Goal: Obtain resource: Download file/media

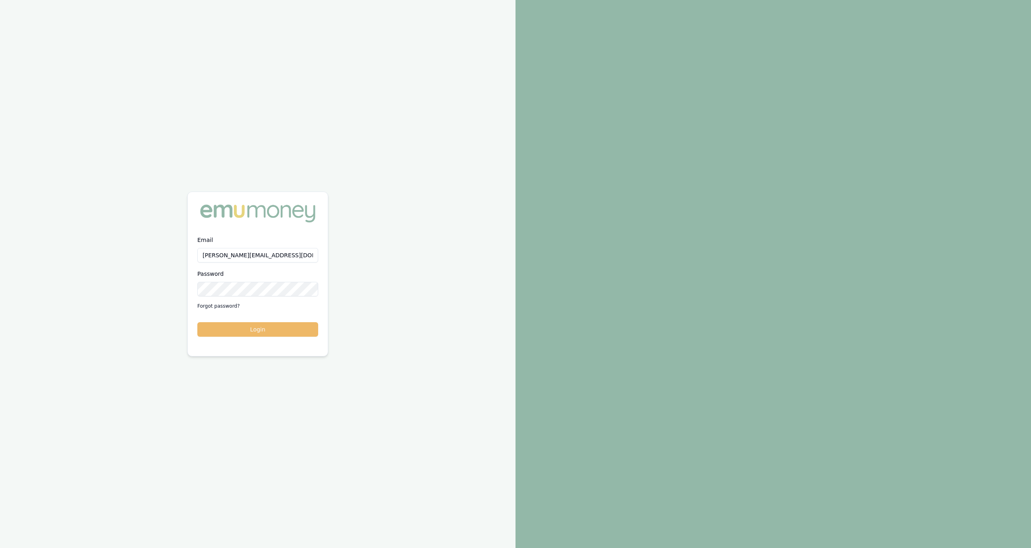
click at [241, 332] on button "Login" at bounding box center [257, 329] width 121 height 15
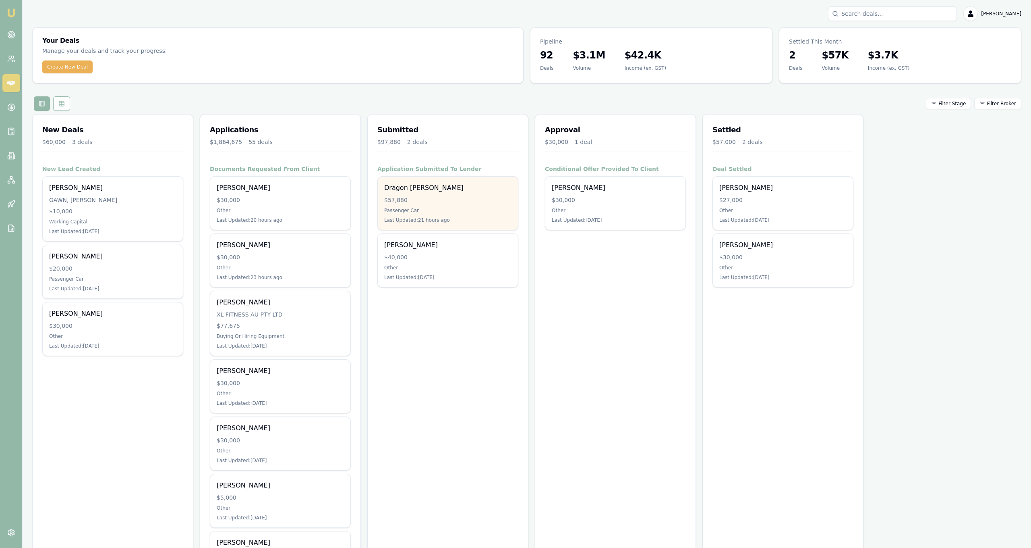
click at [469, 216] on div "Dragon [PERSON_NAME] $57,880 Passenger Car Last Updated: 21 hours ago" at bounding box center [448, 202] width 140 height 53
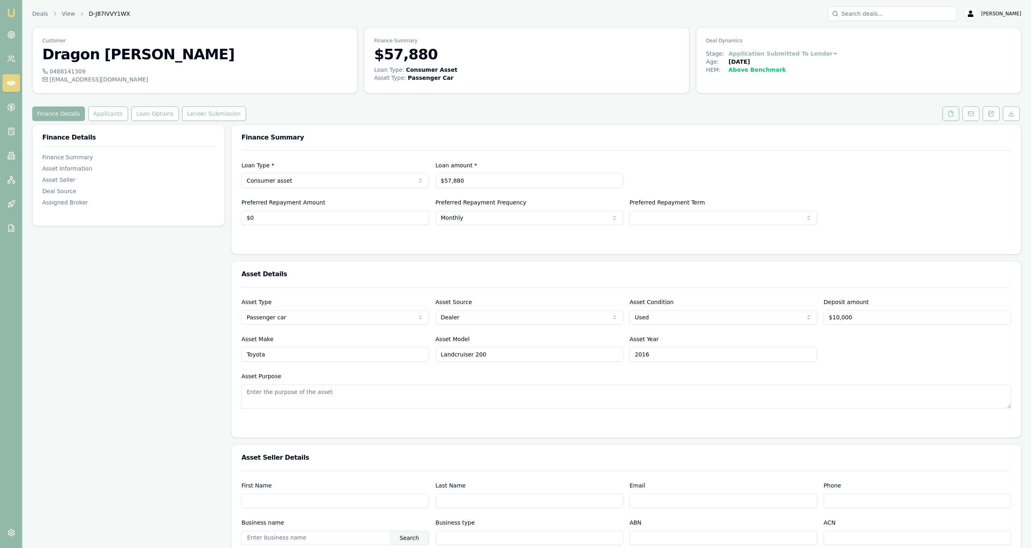
click at [956, 116] on button at bounding box center [951, 113] width 17 height 15
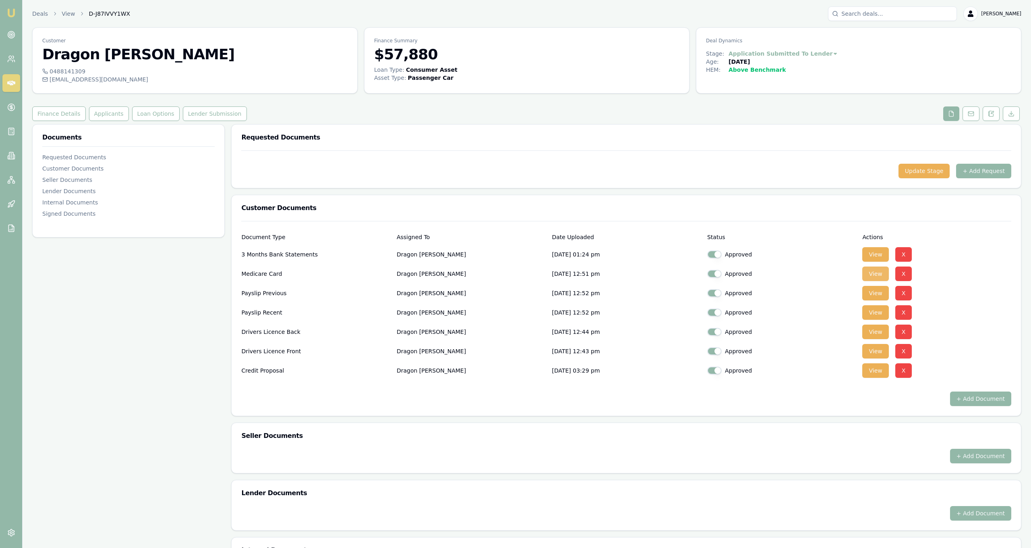
click at [874, 275] on button "View" at bounding box center [876, 273] width 26 height 15
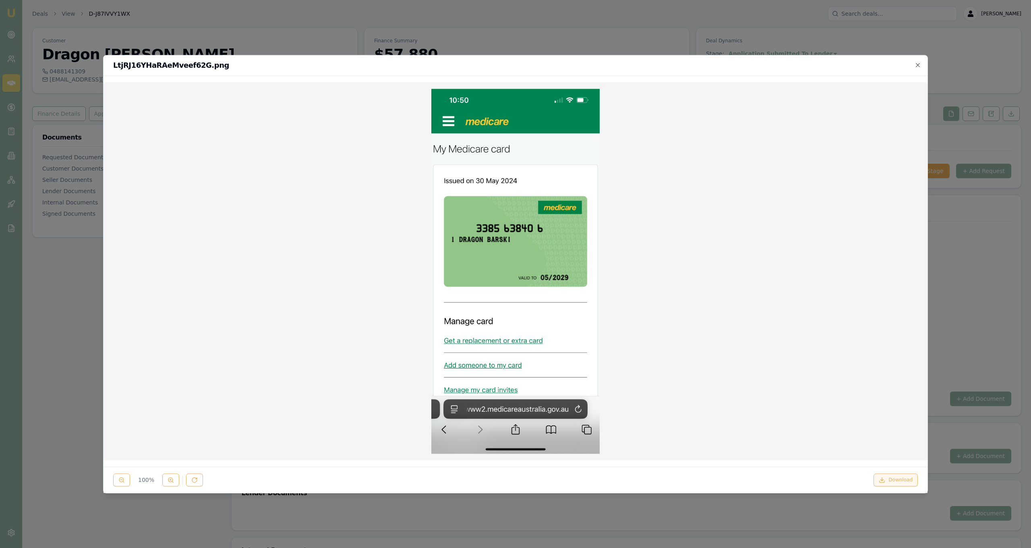
click at [889, 479] on button "Download" at bounding box center [896, 479] width 44 height 13
